Goal: Find specific fact: Find specific fact

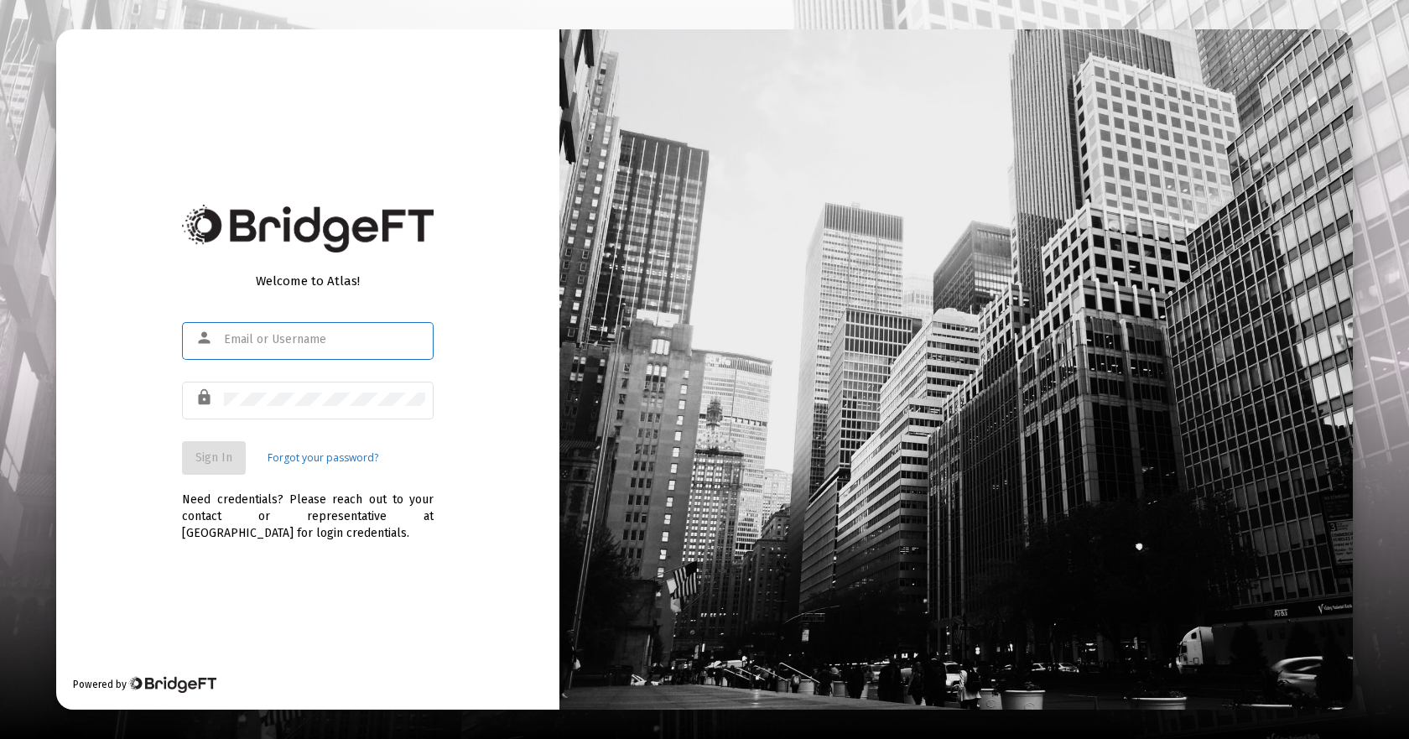
type input "[EMAIL_ADDRESS][DOMAIN_NAME]"
click at [205, 460] on span "Sign In" at bounding box center [213, 457] width 37 height 14
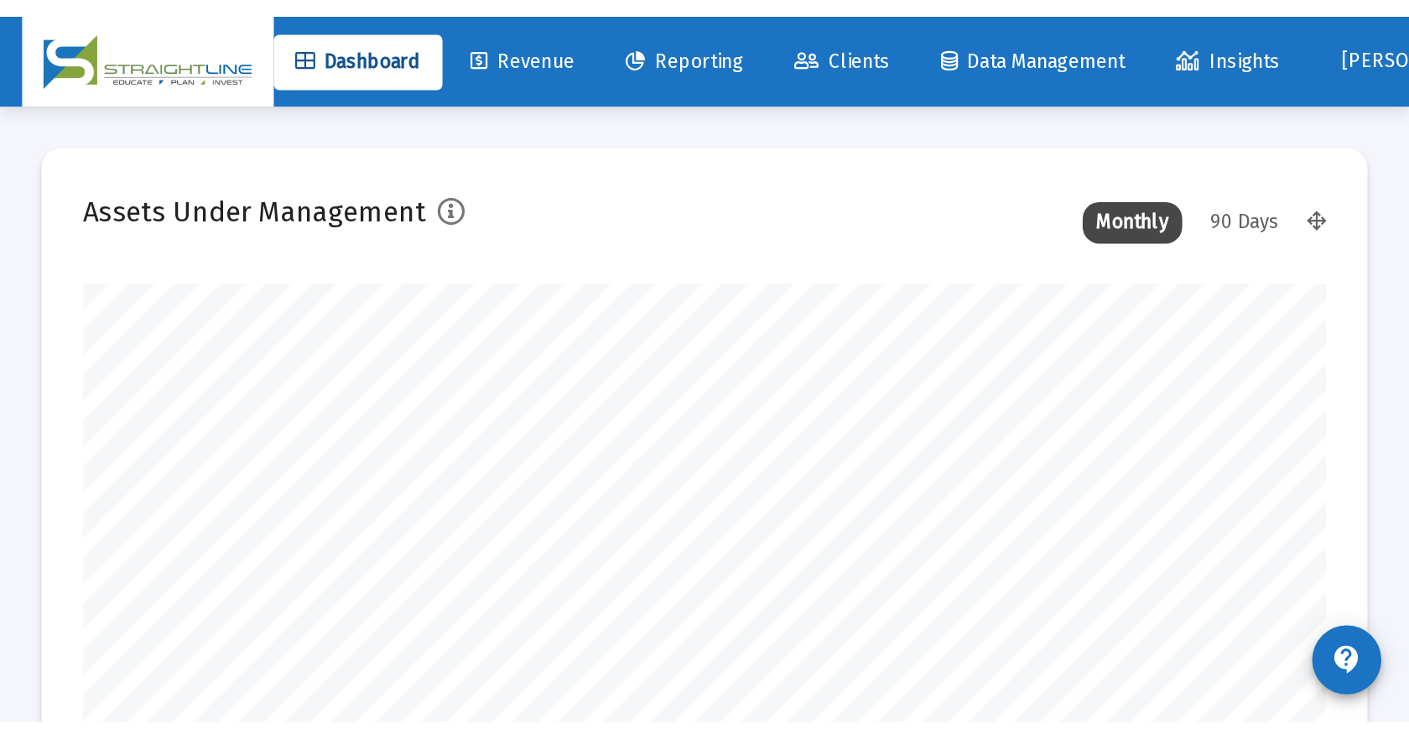
scroll to position [335, 623]
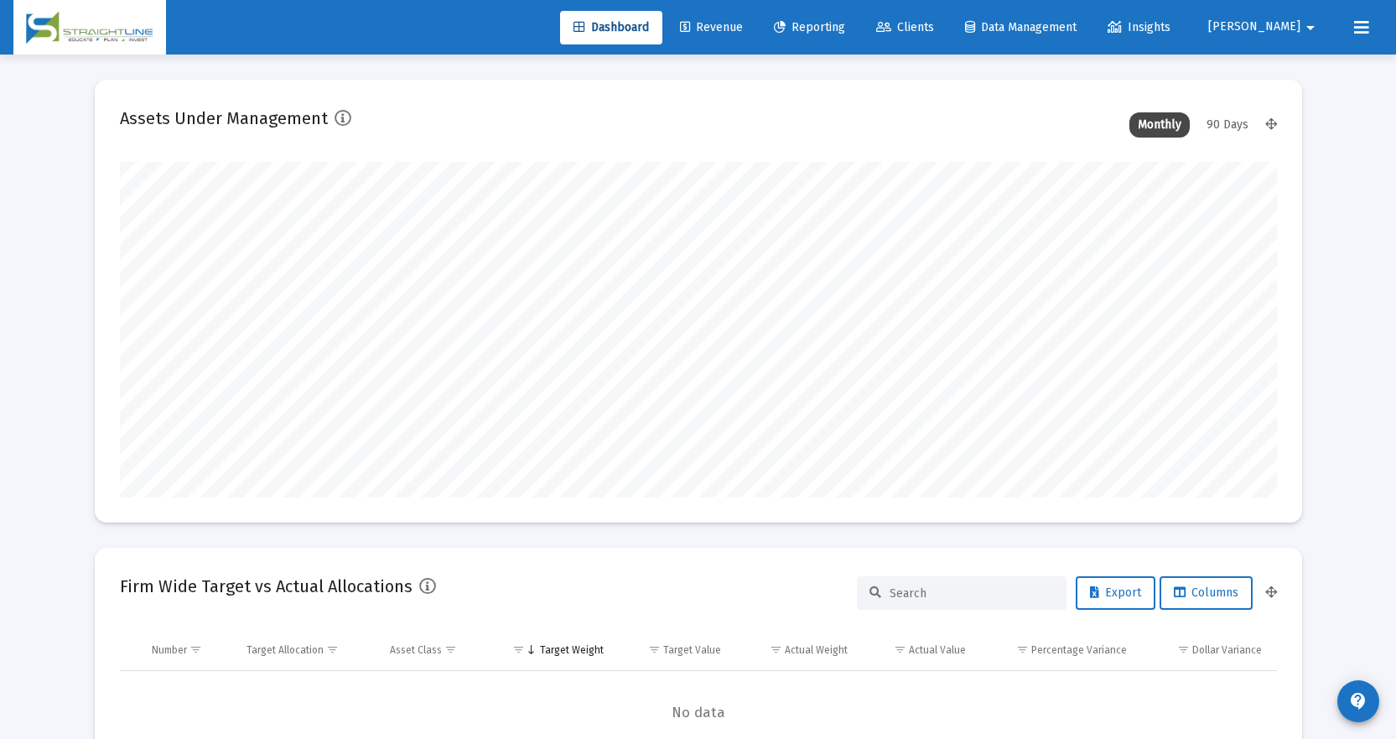
drag, startPoint x: 974, startPoint y: 31, endPoint x: 944, endPoint y: 24, distance: 30.1
click at [934, 31] on span "Clients" at bounding box center [905, 27] width 58 height 14
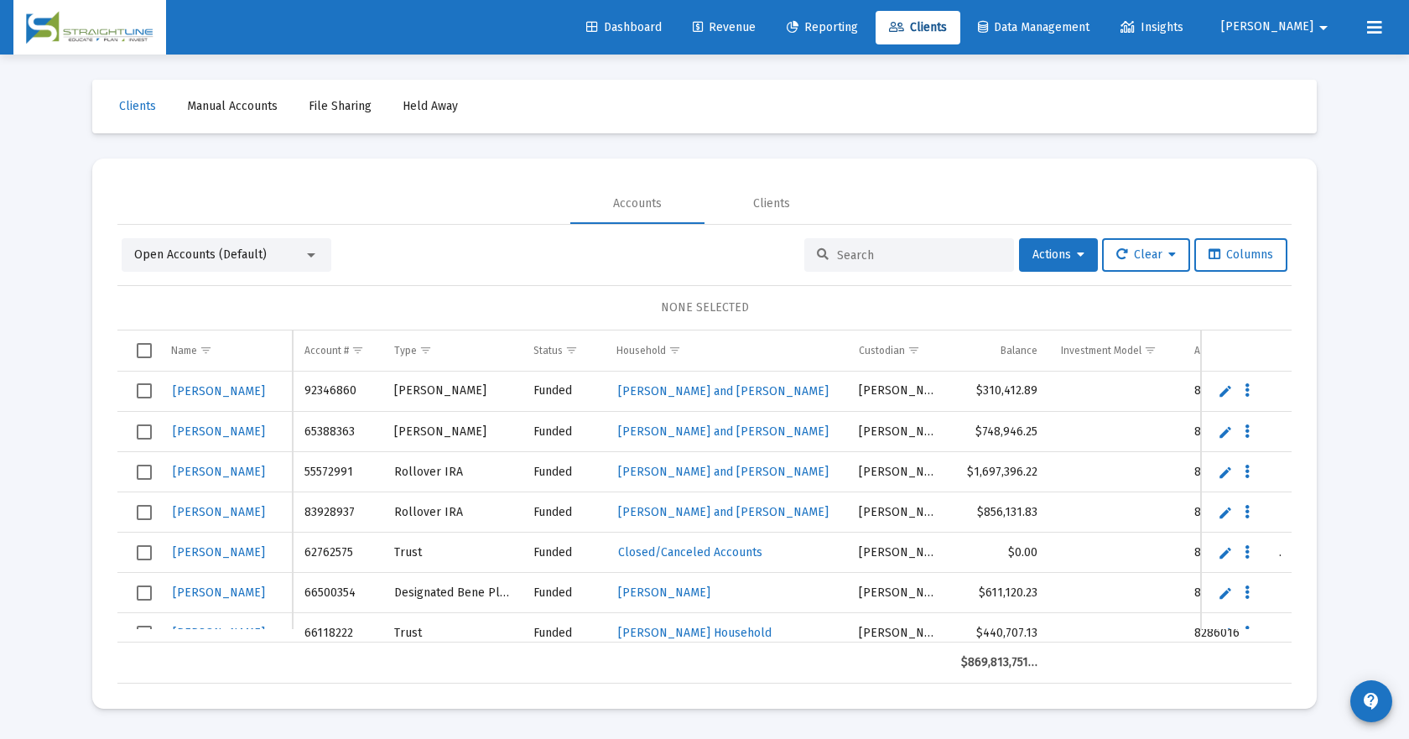
click at [859, 248] on input at bounding box center [919, 255] width 164 height 14
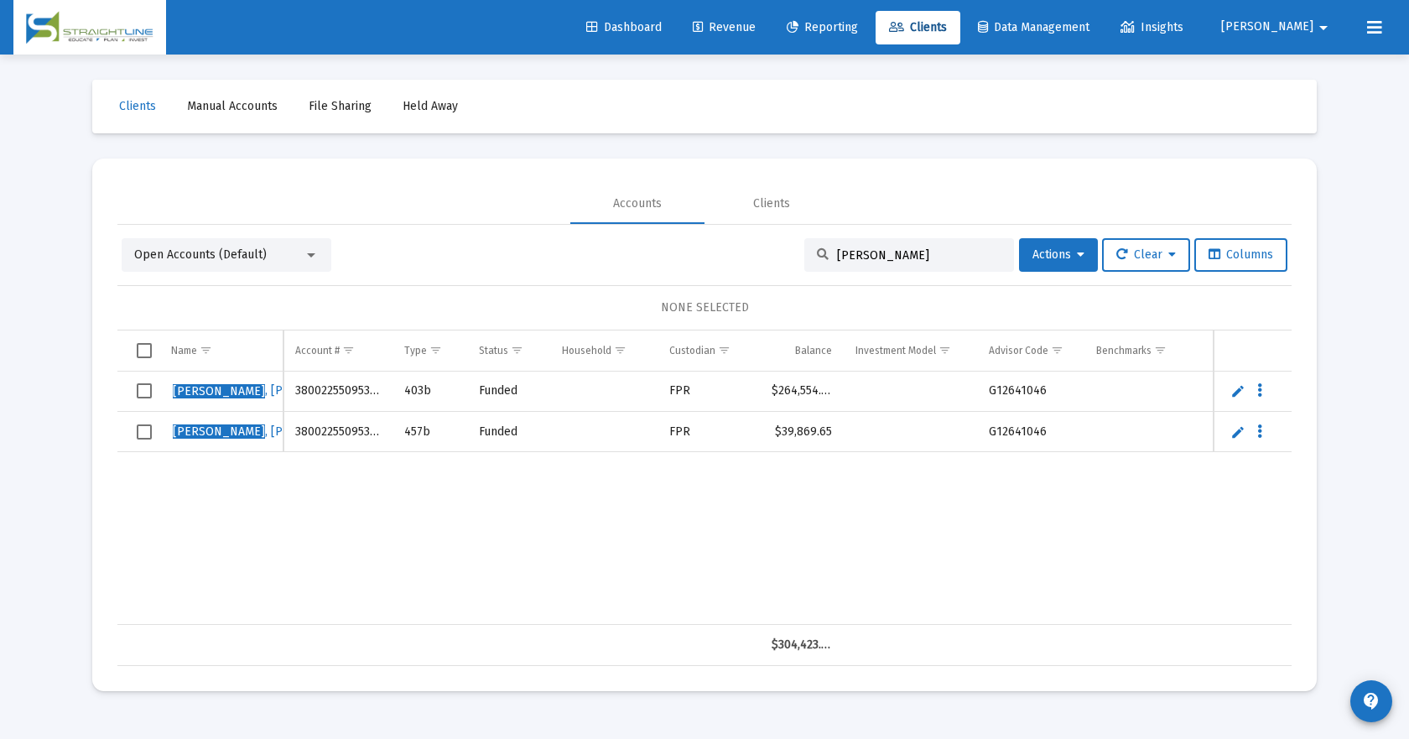
type input "[PERSON_NAME]"
drag, startPoint x: 291, startPoint y: 392, endPoint x: 382, endPoint y: 387, distance: 91.5
click at [382, 387] on td "38002255095378" at bounding box center [337, 391] width 109 height 40
copy td "38002255095378"
click at [290, 438] on td "38002255095380" at bounding box center [337, 432] width 109 height 40
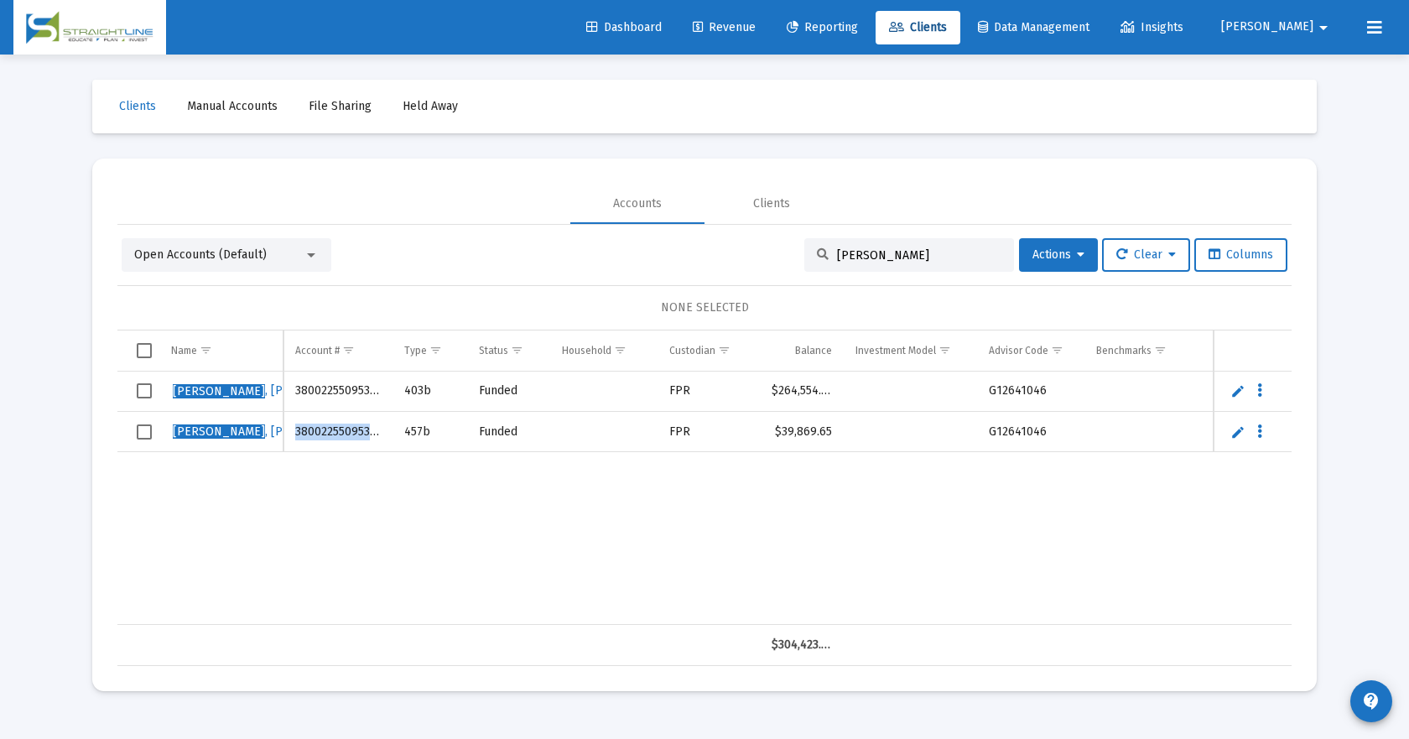
drag, startPoint x: 292, startPoint y: 430, endPoint x: 392, endPoint y: 429, distance: 100.6
click at [392, 429] on tr "[PERSON_NAME] G 38002255095380 457b Funded FPR $39,869.65 G12641046" at bounding box center [753, 432] width 1273 height 40
copy td "38002255095380"
